Goal: Communication & Community: Answer question/provide support

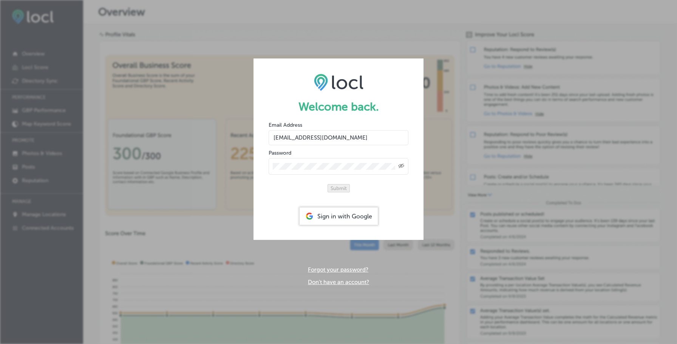
click at [317, 134] on input "[EMAIL_ADDRESS][DOMAIN_NAME]" at bounding box center [339, 137] width 140 height 15
type input "[EMAIL_ADDRESS][DOMAIN_NAME]"
click at [327, 184] on button "Submit" at bounding box center [338, 188] width 22 height 8
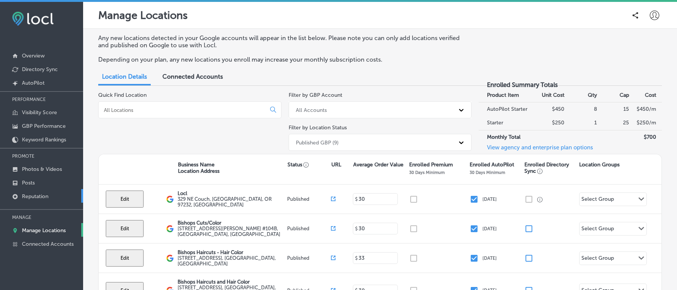
click at [42, 193] on p "Reputation" at bounding box center [35, 196] width 26 height 6
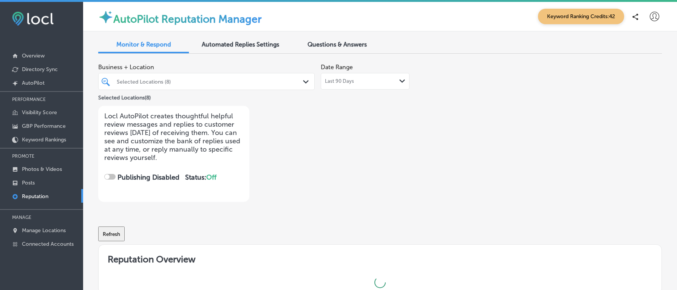
click at [227, 80] on div "Selected Locations (8)" at bounding box center [210, 81] width 187 height 6
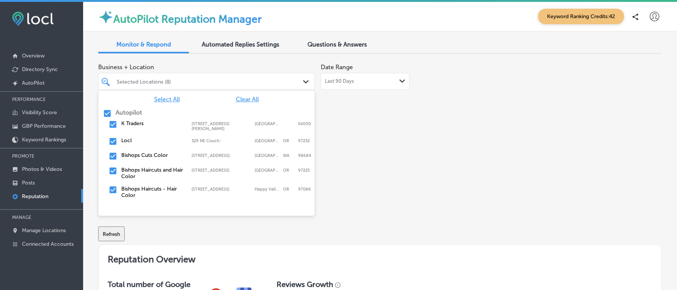
click at [333, 46] on span "Questions & Answers" at bounding box center [336, 44] width 59 height 7
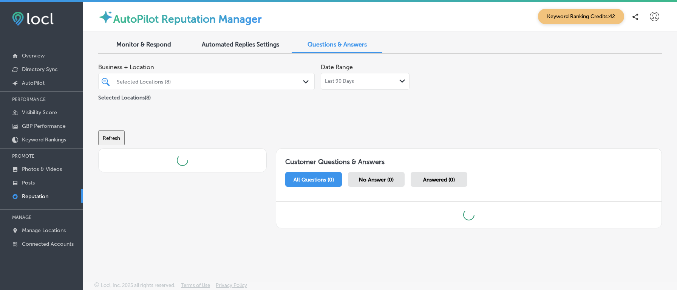
click at [282, 77] on div "Selected Locations (8)" at bounding box center [206, 82] width 187 height 12
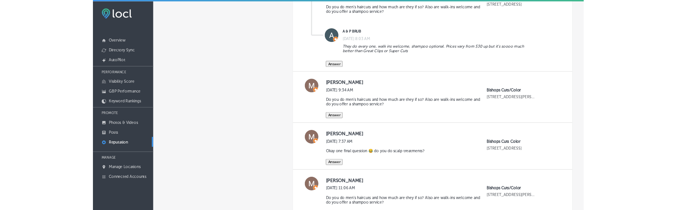
scroll to position [185, 0]
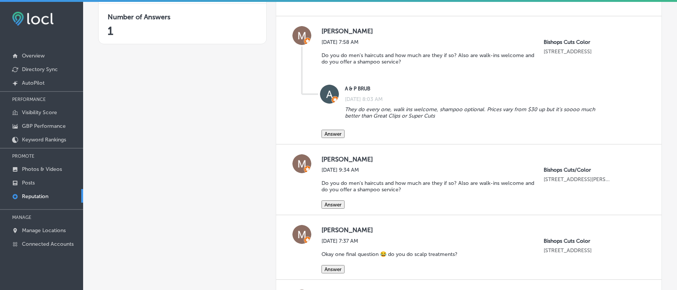
click at [334, 132] on button "Answer" at bounding box center [332, 134] width 23 height 8
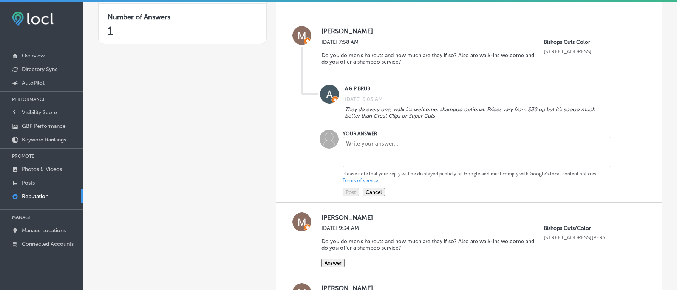
click at [374, 144] on textarea at bounding box center [477, 152] width 268 height 30
type textarea "Thanks"
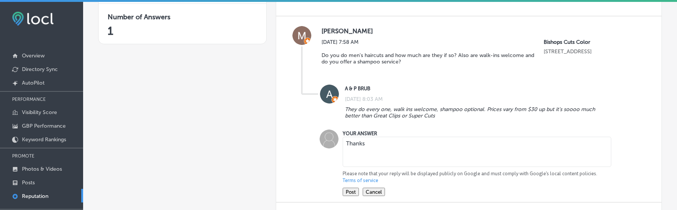
click at [354, 193] on button "Post" at bounding box center [351, 192] width 16 height 8
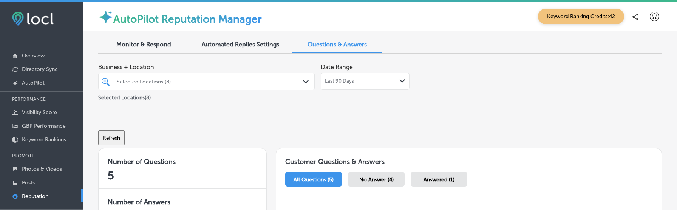
click at [648, 18] on div at bounding box center [654, 16] width 15 height 15
click at [624, 77] on li "Log Out" at bounding box center [640, 81] width 52 height 17
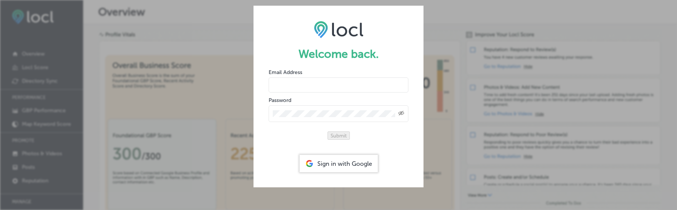
type input "[EMAIL_ADDRESS][DOMAIN_NAME]"
